Goal: Find specific page/section: Find specific page/section

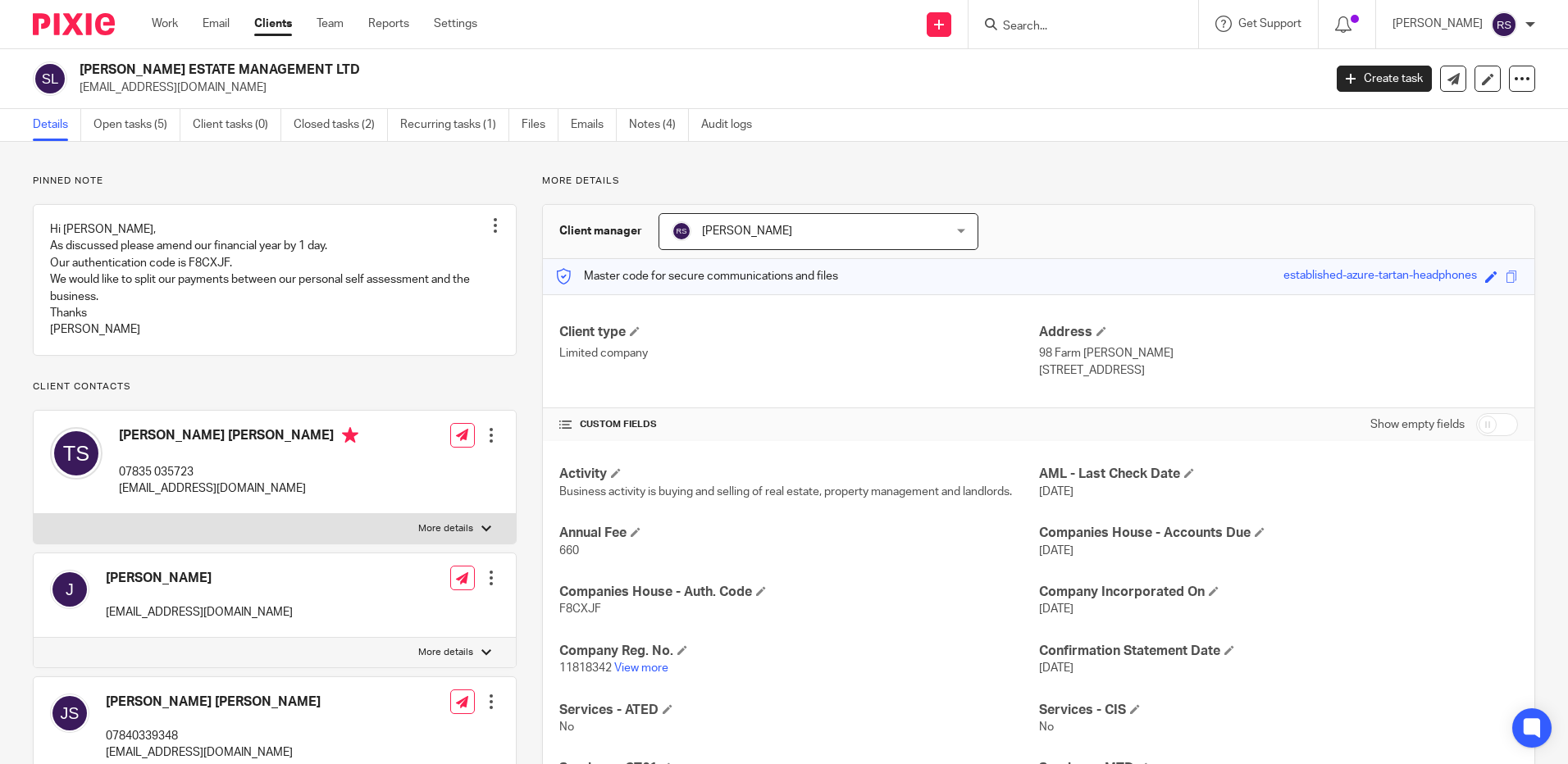
click at [1074, 30] on input "Search" at bounding box center [1076, 26] width 148 height 14
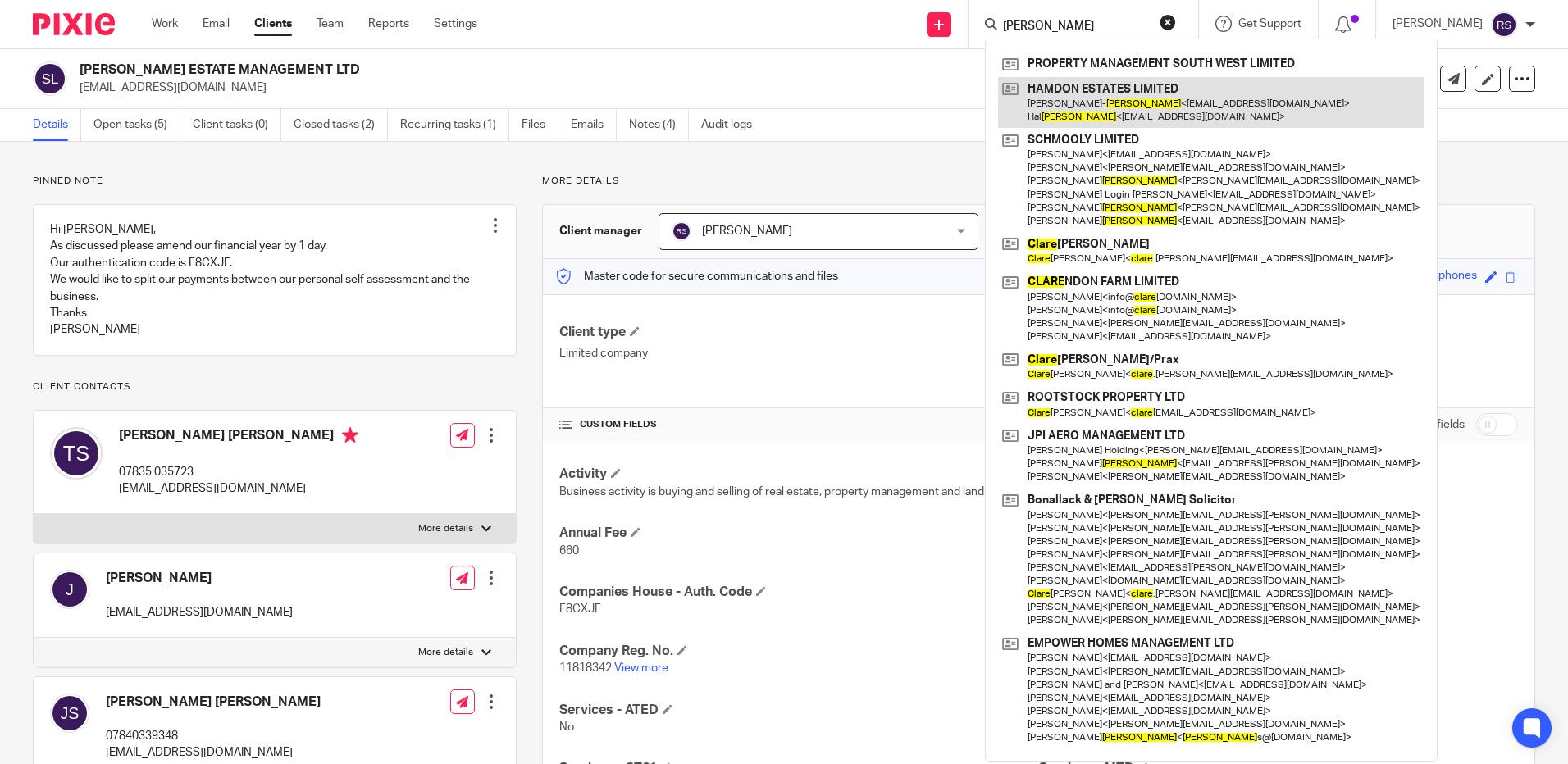
type input "[PERSON_NAME]"
click at [1136, 100] on link at bounding box center [1212, 103] width 427 height 51
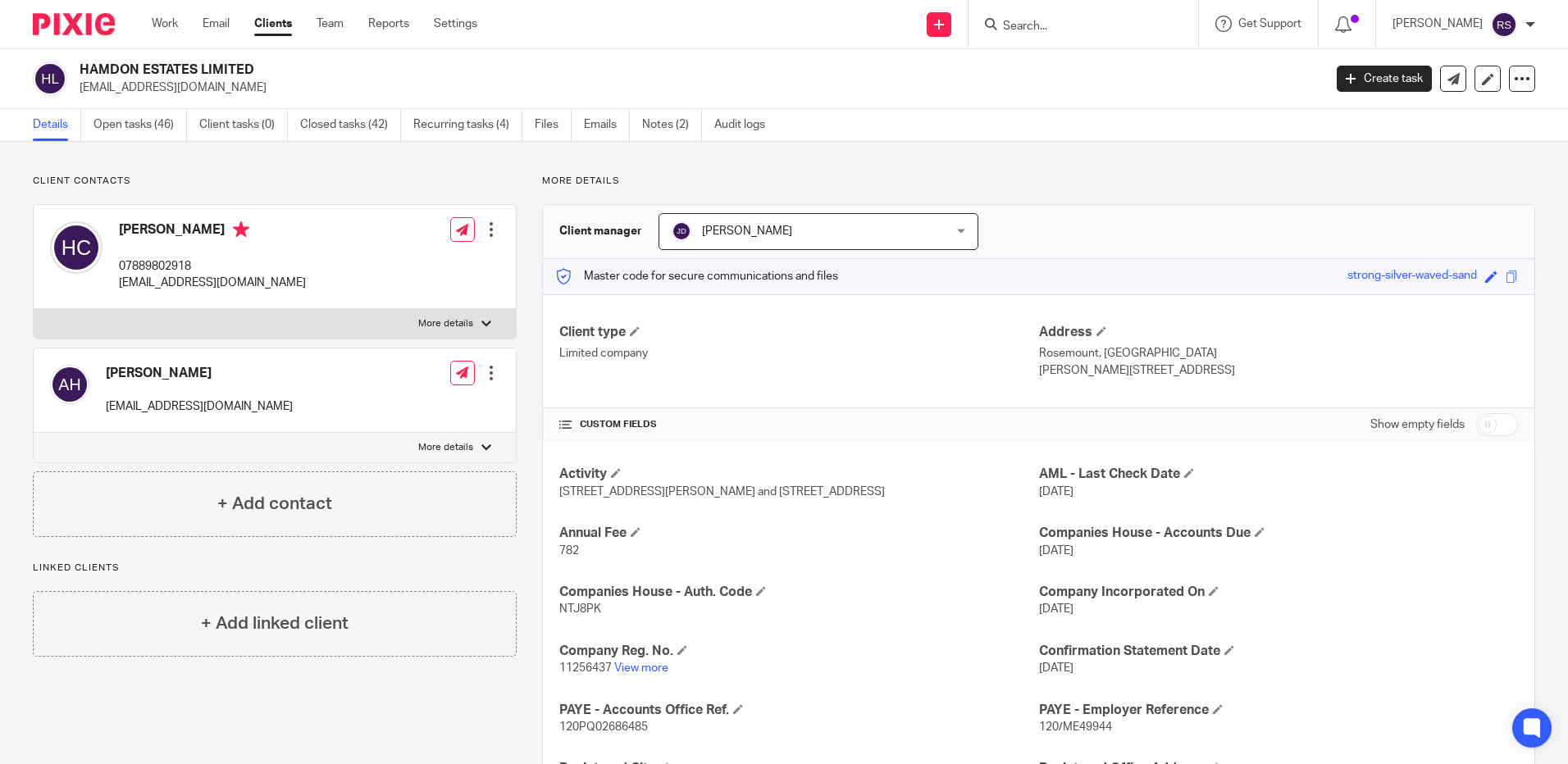
click at [1048, 25] on input "Search" at bounding box center [1076, 26] width 148 height 14
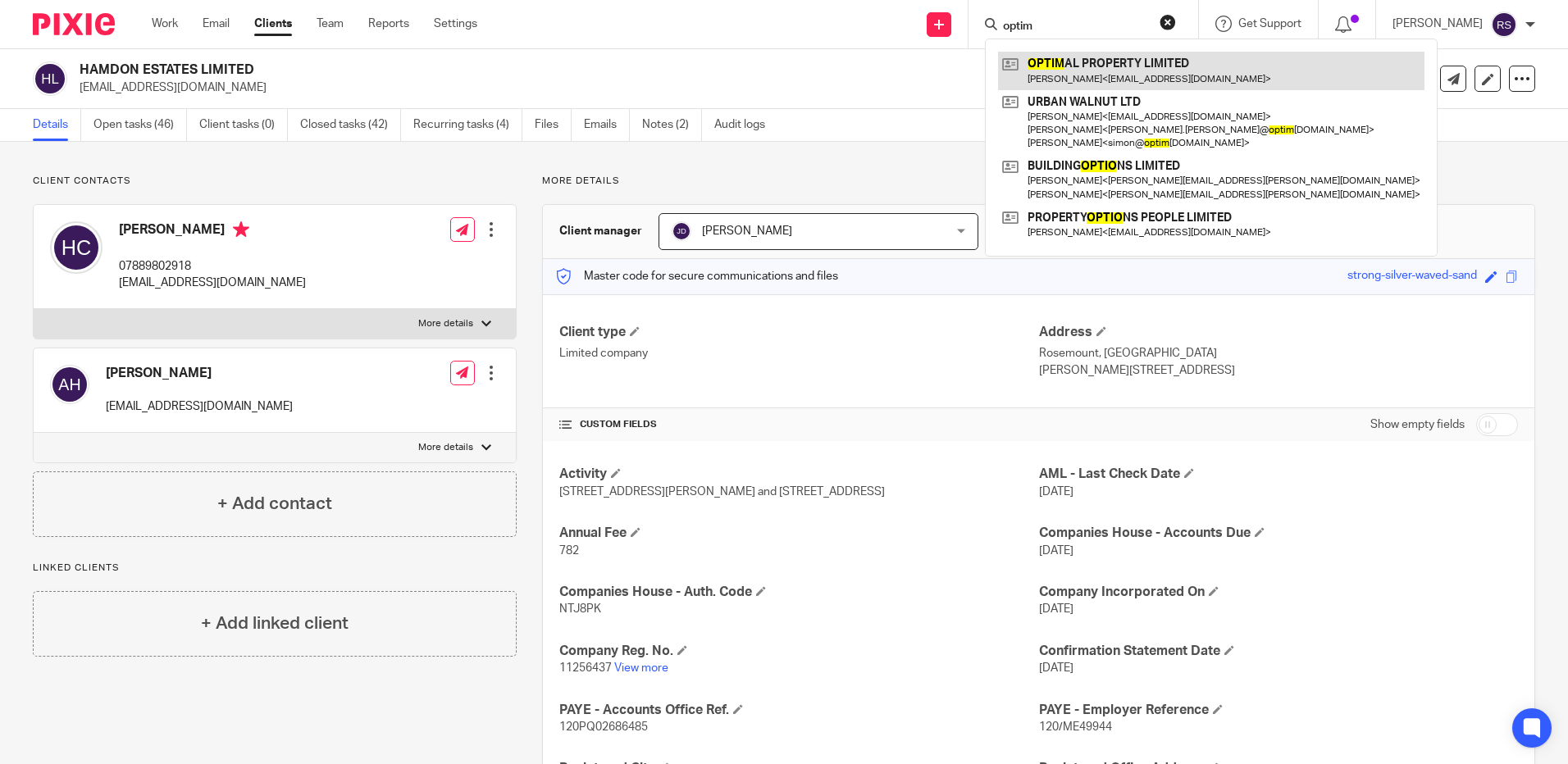
type input "optim"
click at [1084, 83] on link at bounding box center [1212, 71] width 427 height 37
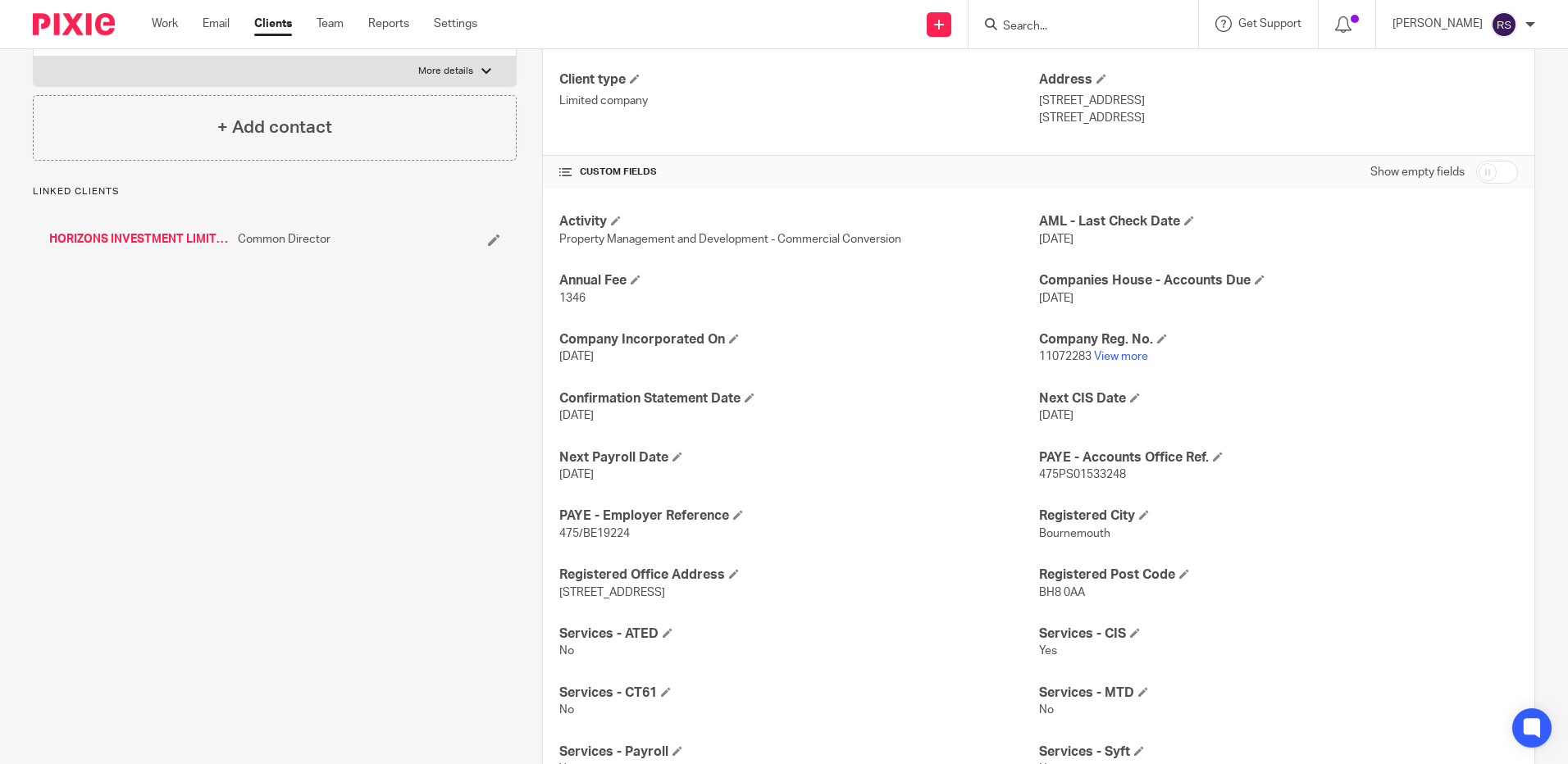
scroll to position [21, 0]
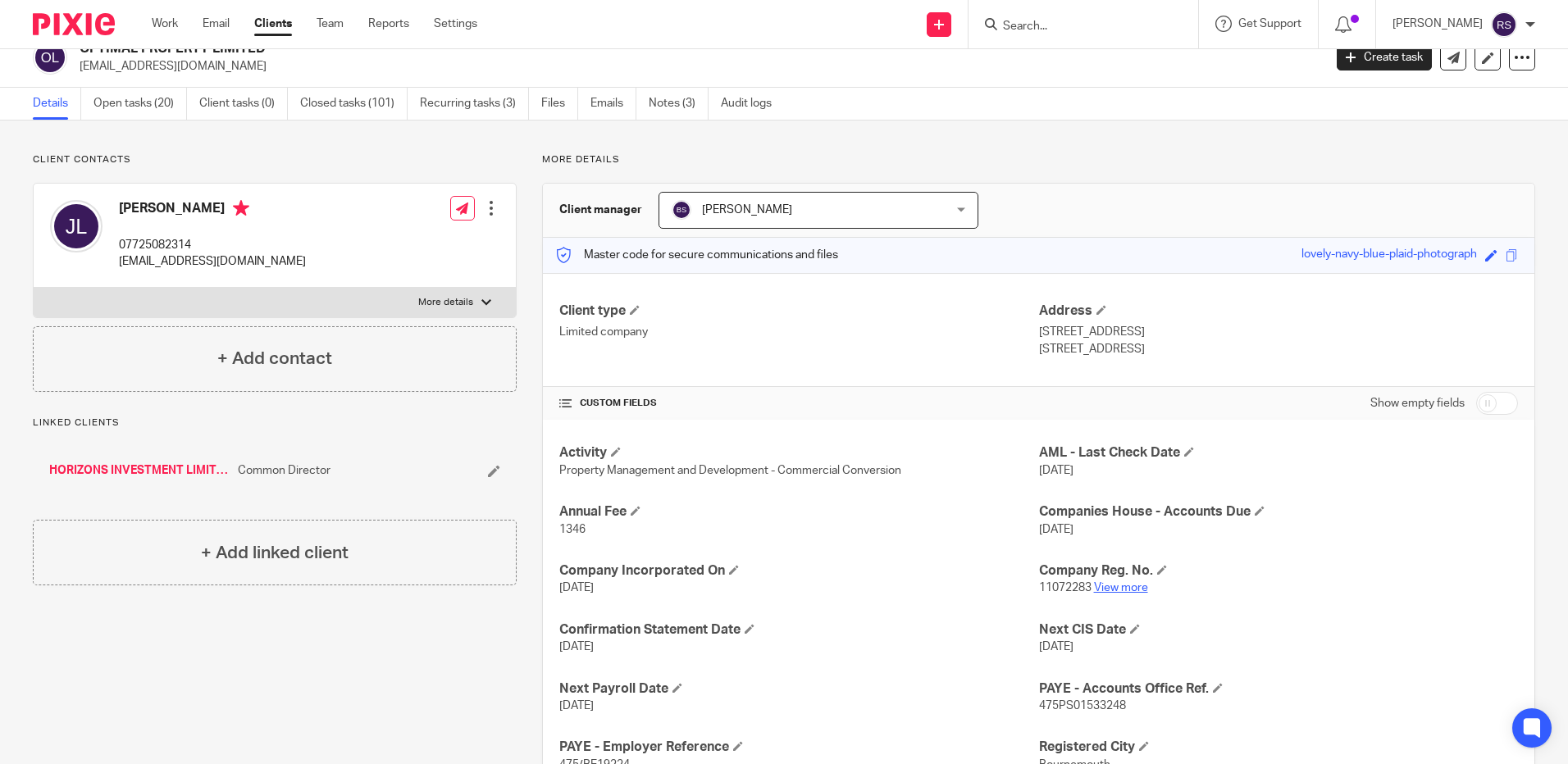
click at [1108, 589] on link "View more" at bounding box center [1122, 588] width 54 height 12
click at [1124, 585] on link "View more" at bounding box center [1122, 588] width 54 height 12
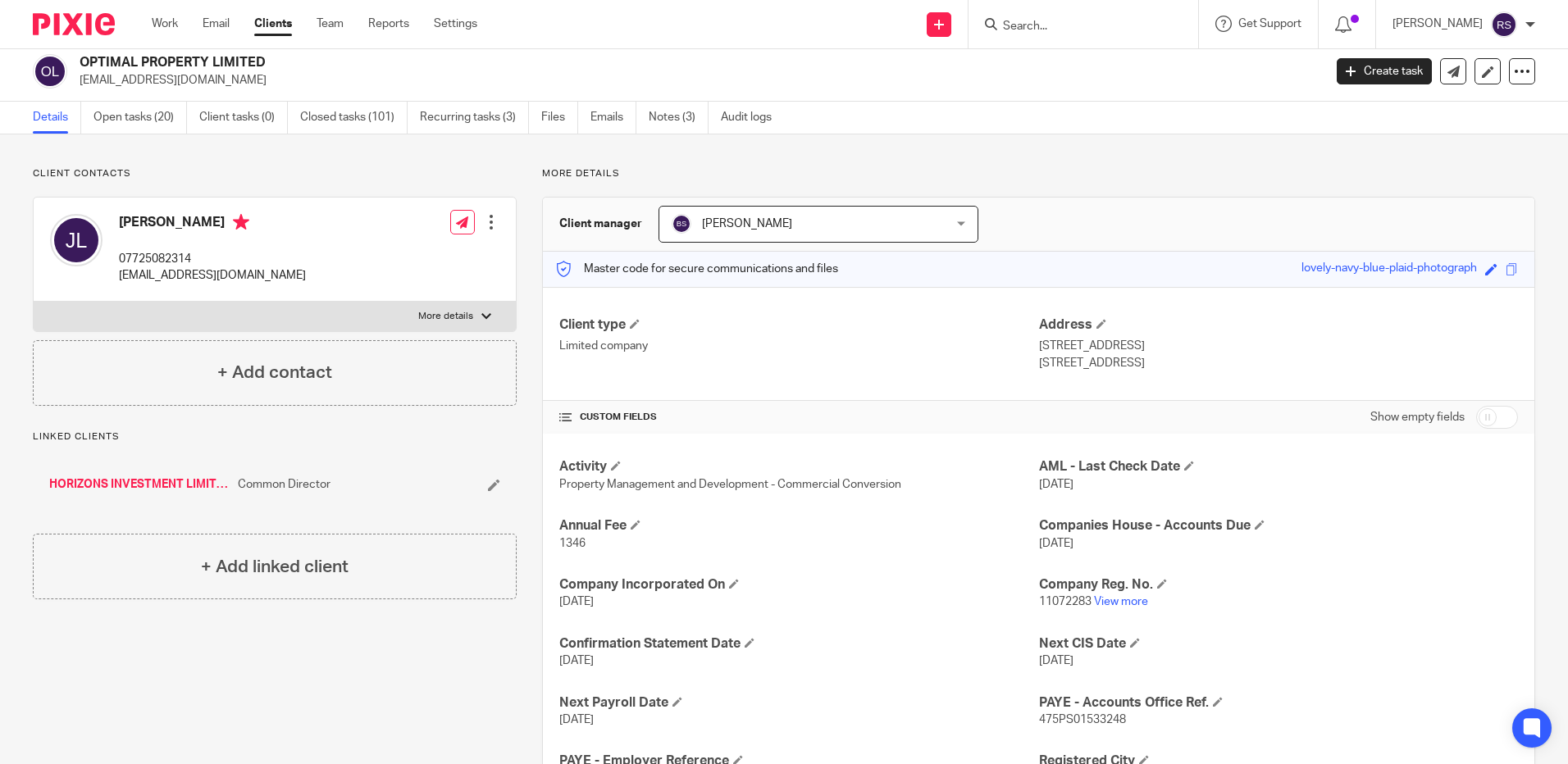
scroll to position [0, 0]
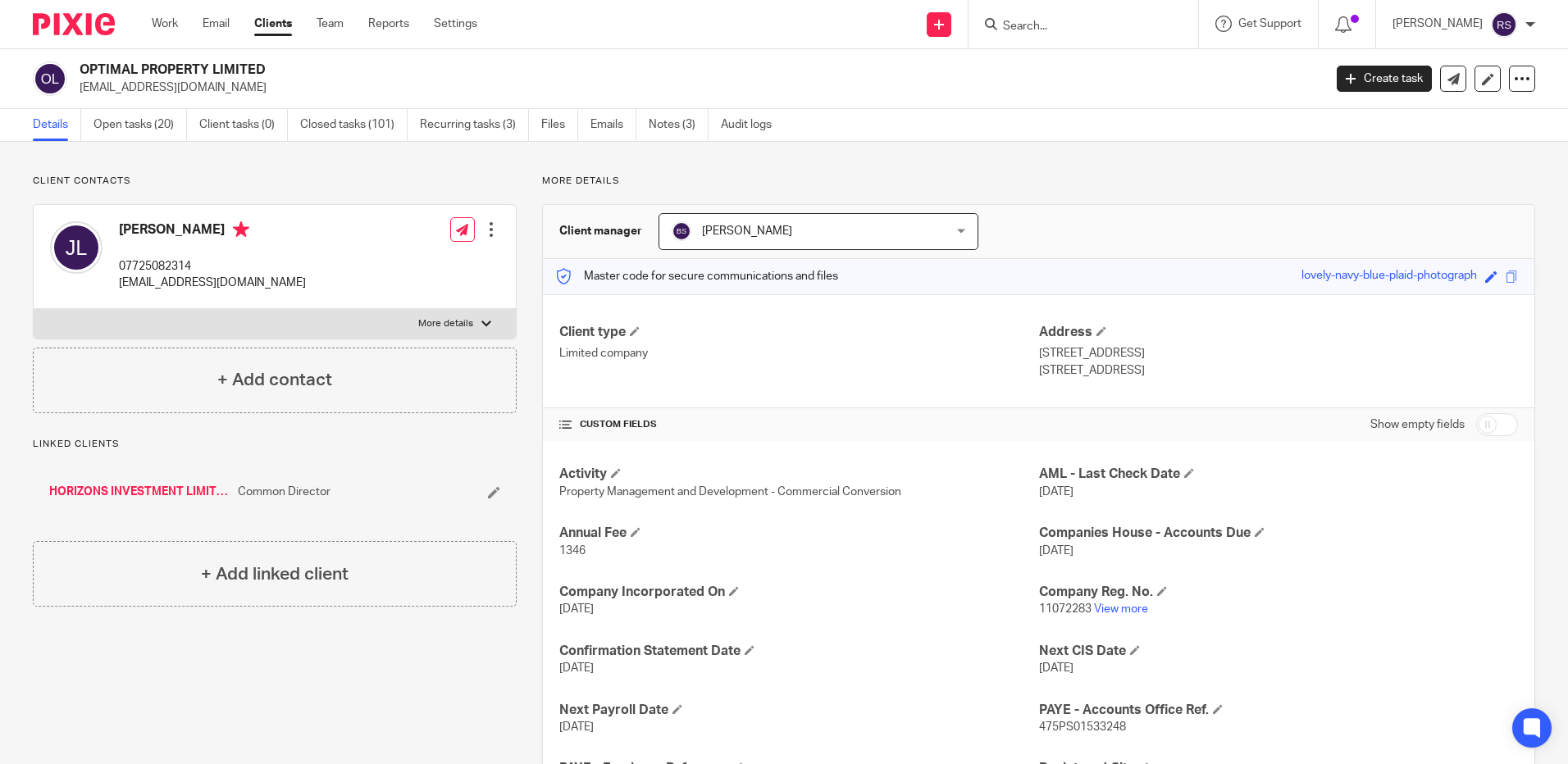
click at [1065, 17] on form at bounding box center [1088, 24] width 174 height 20
click at [1043, 31] on input "Search" at bounding box center [1076, 26] width 148 height 14
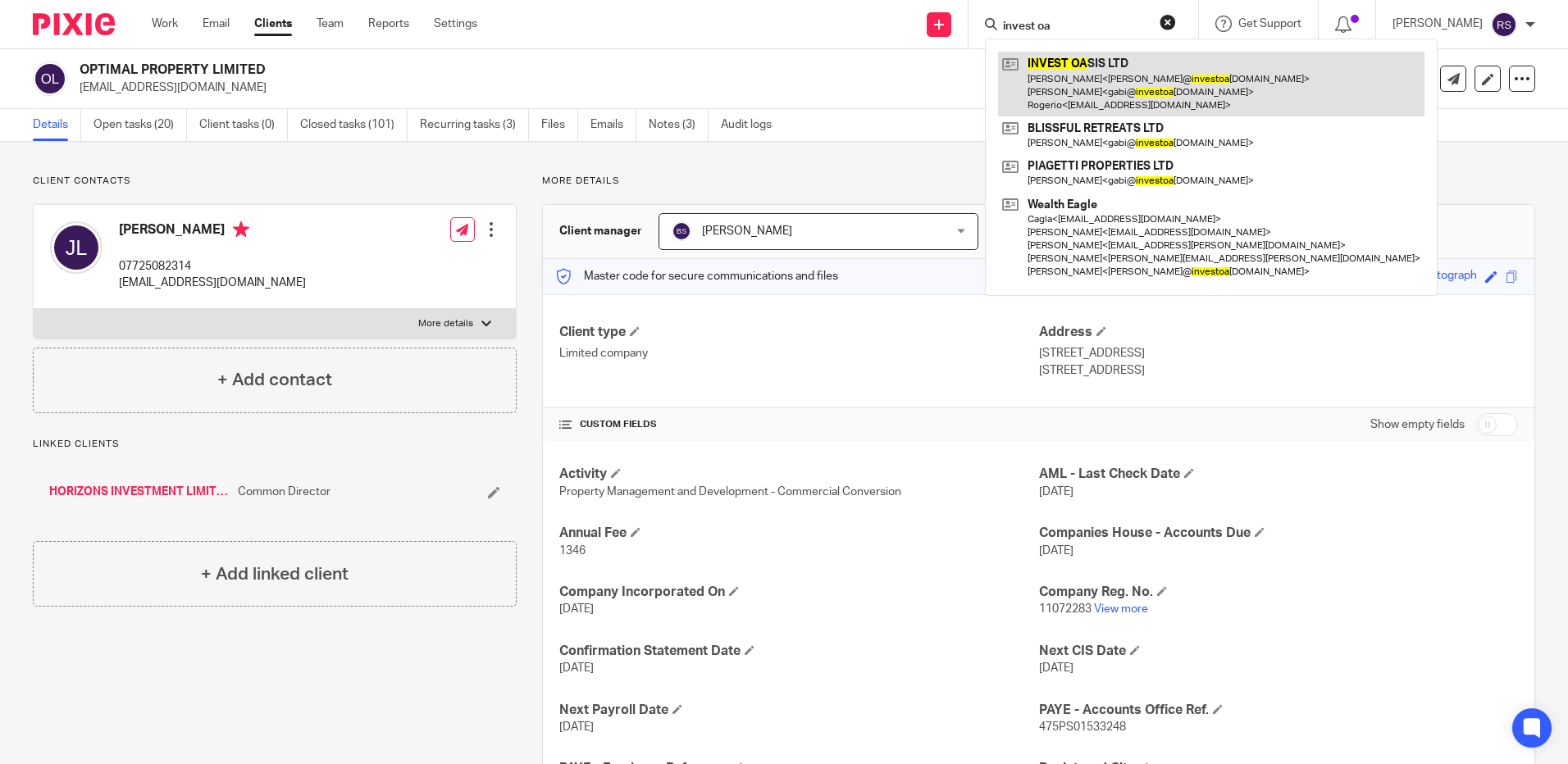
type input "invest oa"
click at [1113, 71] on link at bounding box center [1212, 84] width 427 height 65
